Goal: Task Accomplishment & Management: Use online tool/utility

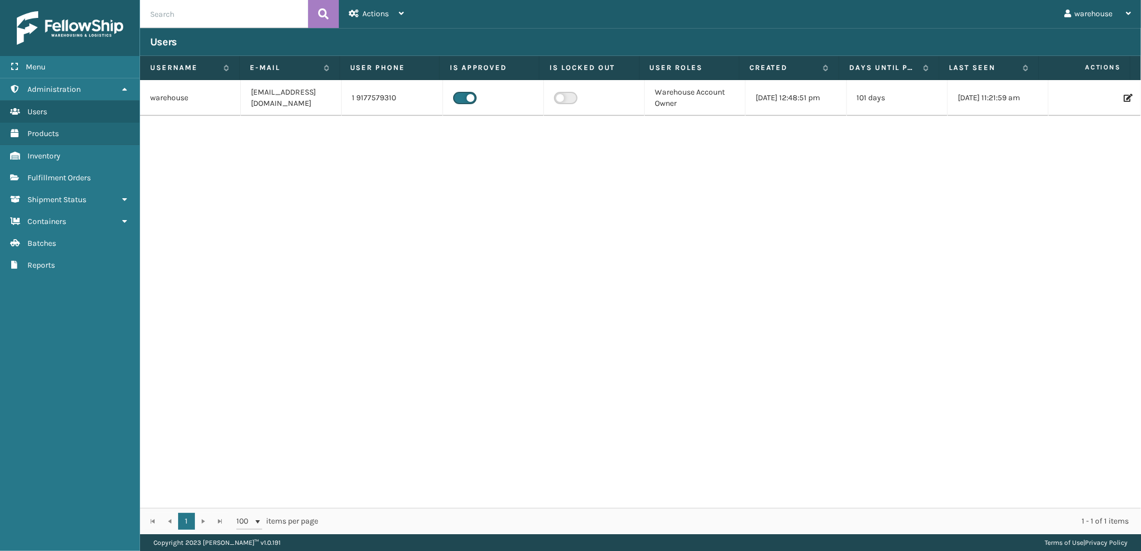
click at [81, 175] on span "Fulfillment Orders" at bounding box center [58, 178] width 63 height 10
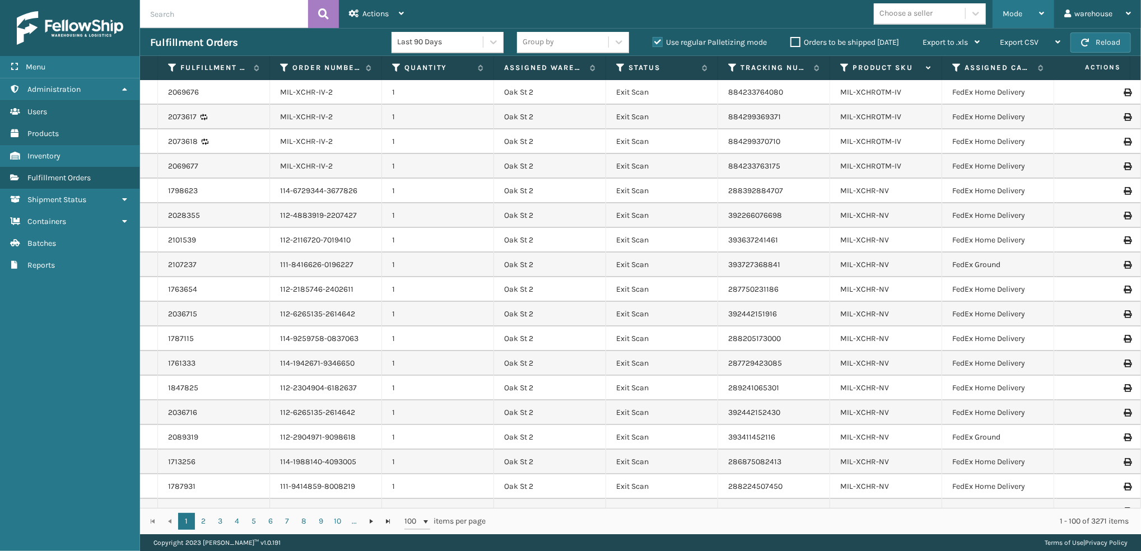
click at [1027, 21] on div "Mode" at bounding box center [1023, 14] width 41 height 28
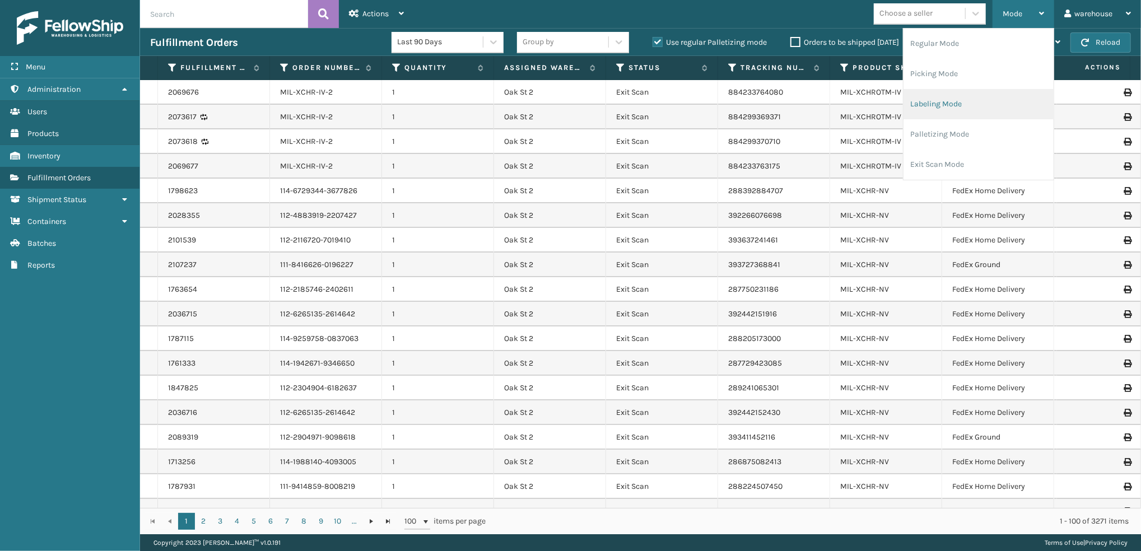
click at [967, 109] on li "Labeling Mode" at bounding box center [979, 104] width 150 height 30
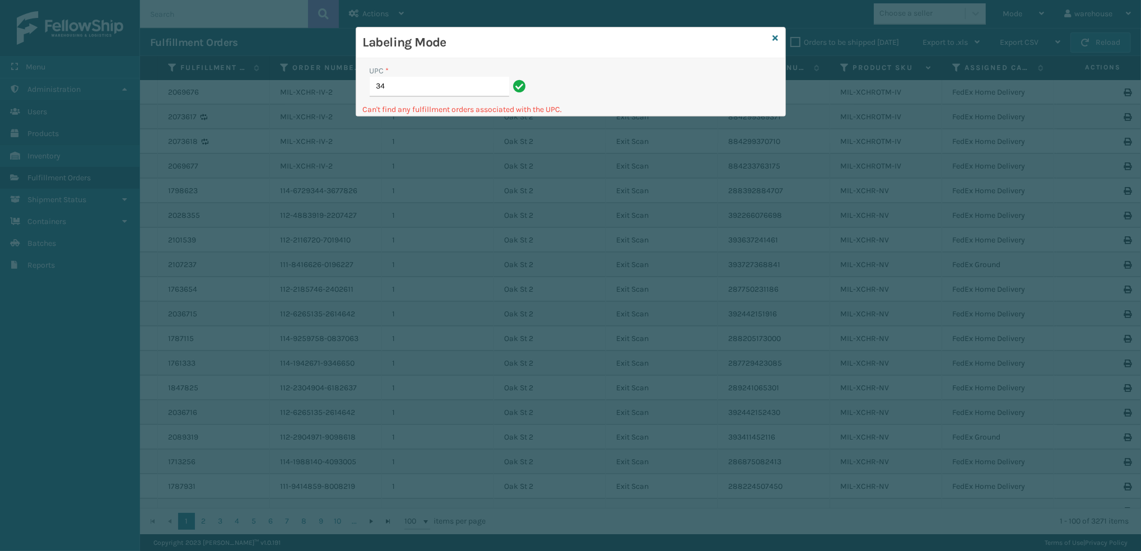
type input "3"
